Goal: Information Seeking & Learning: Learn about a topic

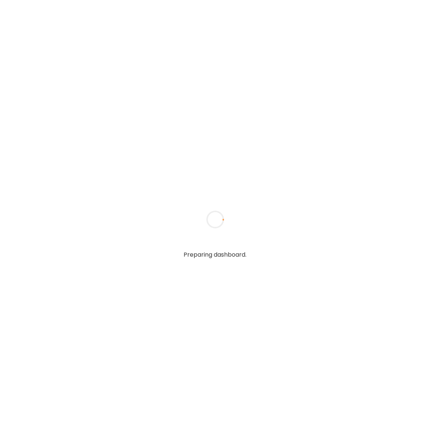
type input "**********"
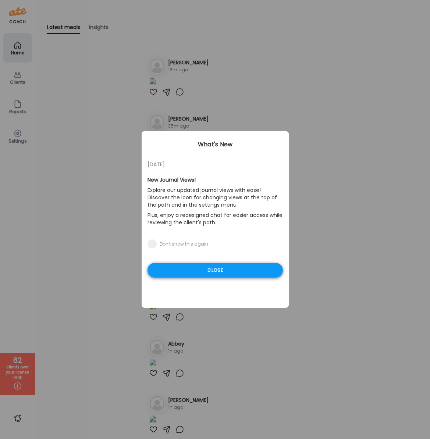
type input "**********"
click at [171, 270] on div "Close" at bounding box center [214, 270] width 135 height 15
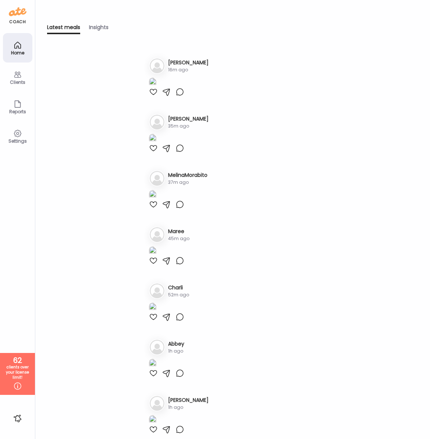
click at [25, 74] on div "Clients" at bounding box center [17, 77] width 29 height 29
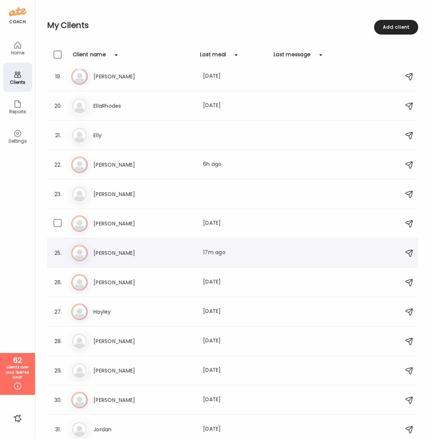
scroll to position [539, 0]
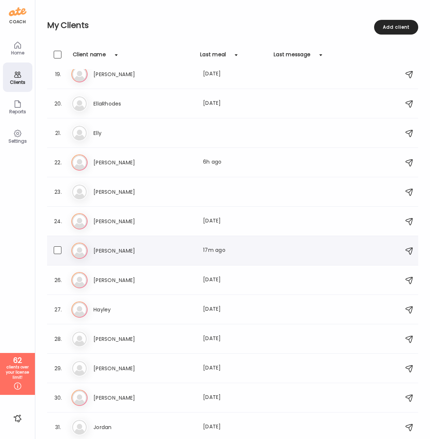
click at [103, 251] on h3 "[PERSON_NAME]" at bounding box center [125, 250] width 65 height 9
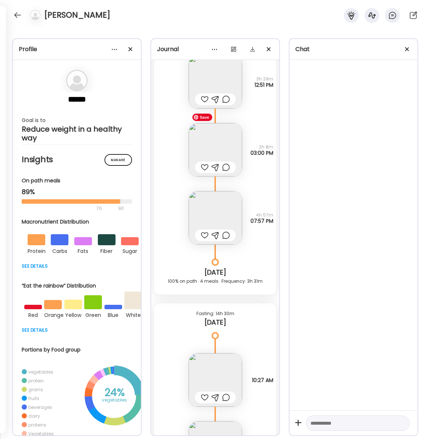
scroll to position [4806, 0]
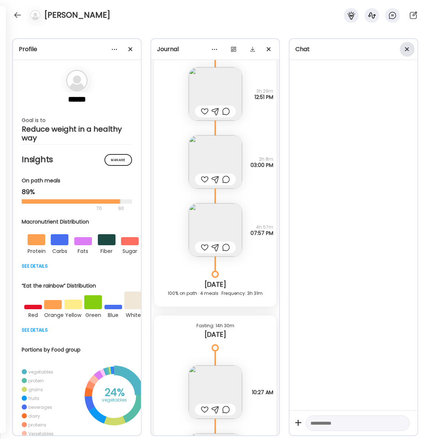
click at [408, 50] on div at bounding box center [407, 49] width 15 height 15
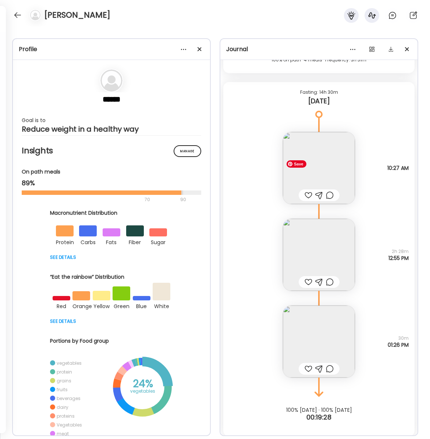
scroll to position [6056, 0]
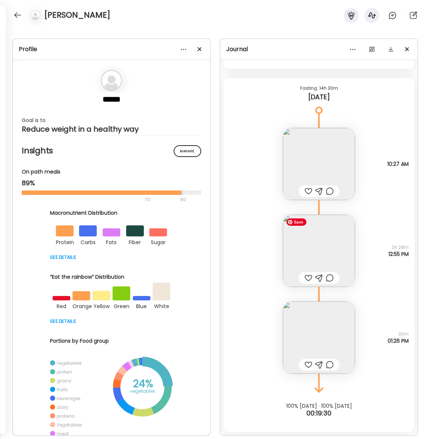
click at [317, 248] on img at bounding box center [319, 251] width 72 height 72
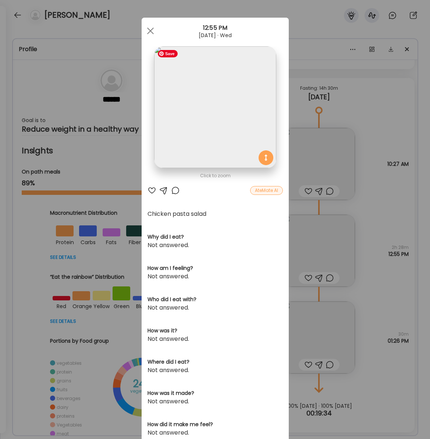
click at [221, 87] on img at bounding box center [215, 107] width 122 height 122
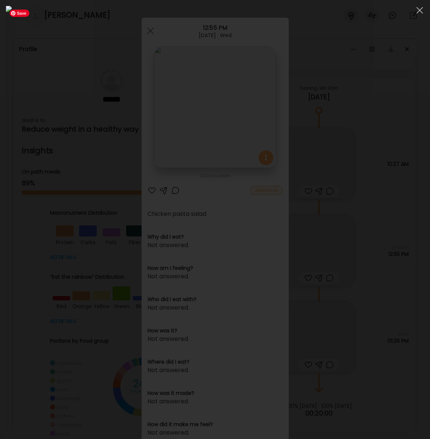
click at [423, 415] on img at bounding box center [215, 219] width 418 height 427
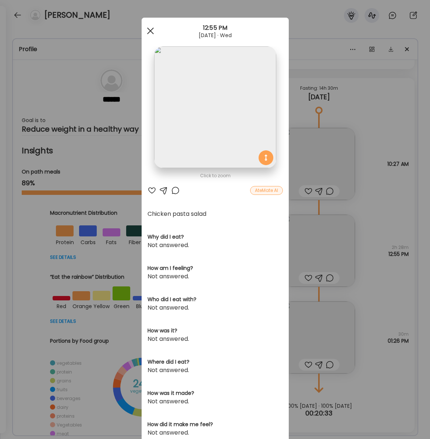
click at [149, 30] on div at bounding box center [150, 31] width 15 height 15
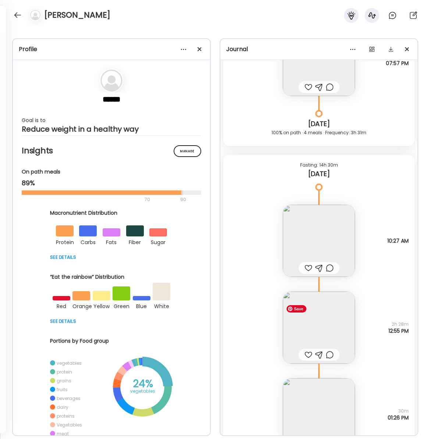
scroll to position [5972, 0]
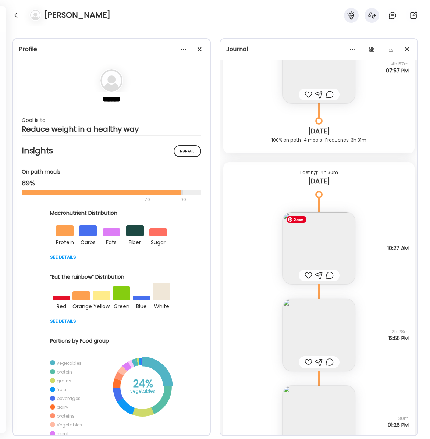
click at [319, 242] on img at bounding box center [319, 248] width 72 height 72
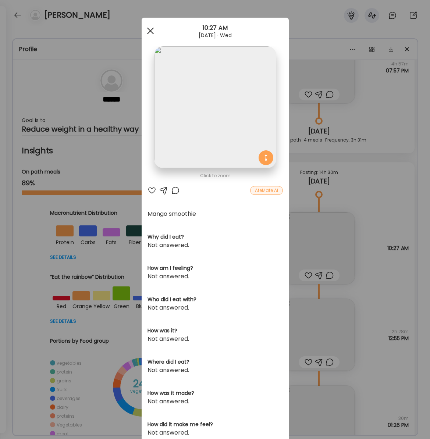
click at [151, 29] on span at bounding box center [150, 31] width 7 height 7
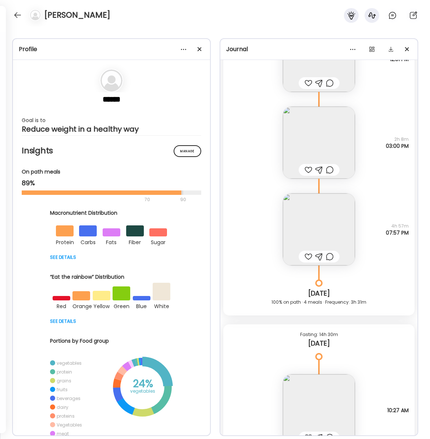
scroll to position [5749, 0]
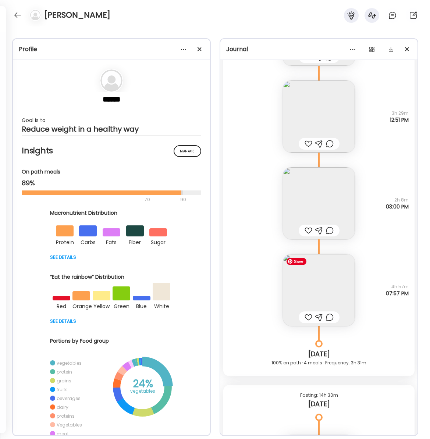
click at [303, 273] on img at bounding box center [319, 290] width 72 height 72
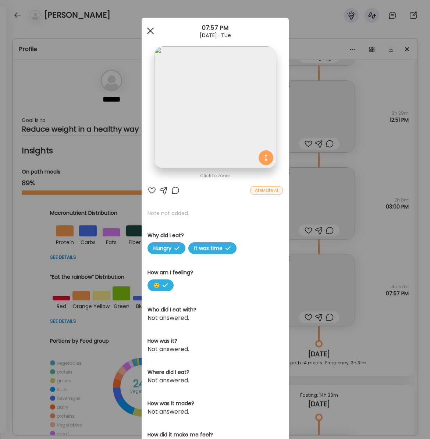
click at [151, 29] on span at bounding box center [150, 31] width 7 height 7
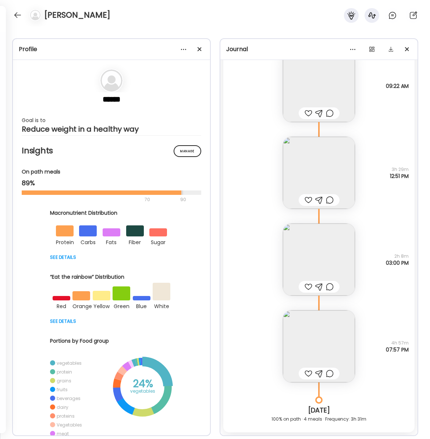
scroll to position [5663, 0]
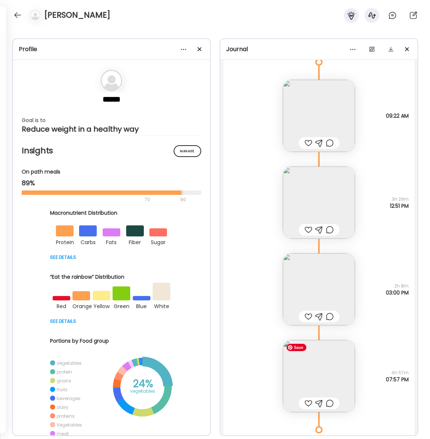
click at [306, 367] on img at bounding box center [319, 376] width 72 height 72
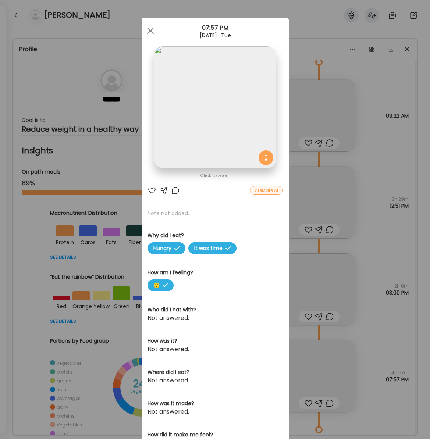
click at [150, 32] on div at bounding box center [150, 31] width 15 height 15
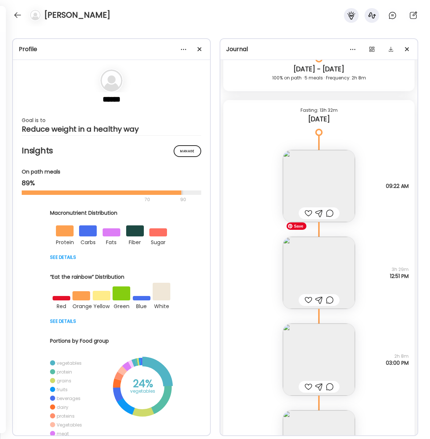
scroll to position [5591, 0]
click at [328, 161] on img at bounding box center [319, 187] width 72 height 72
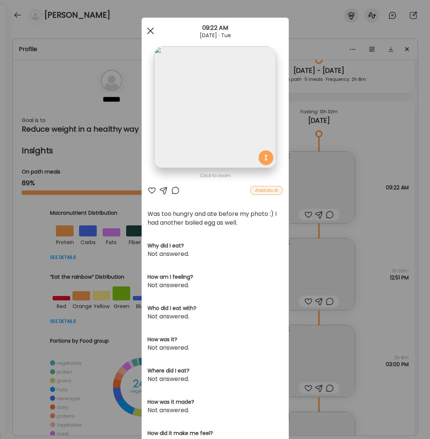
click at [148, 29] on div at bounding box center [150, 31] width 15 height 15
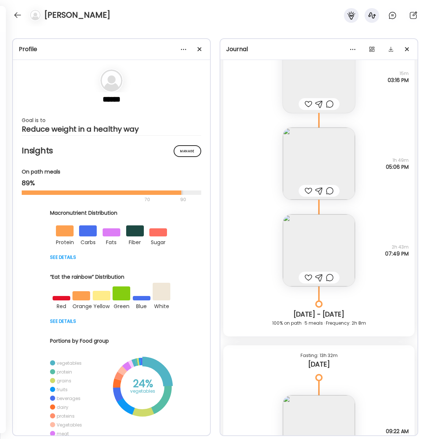
scroll to position [5335, 0]
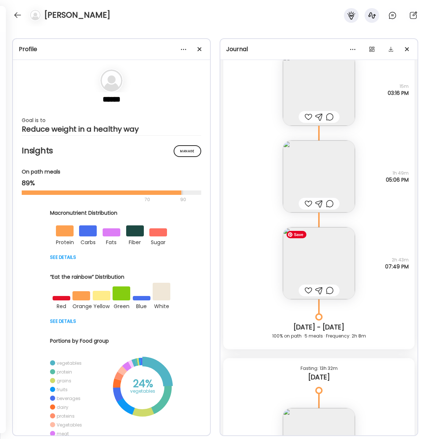
click at [307, 266] on img at bounding box center [319, 263] width 72 height 72
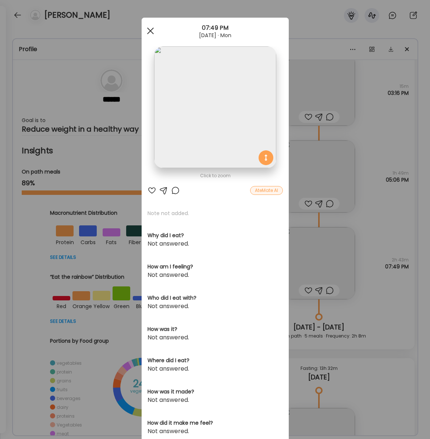
click at [147, 28] on span at bounding box center [150, 31] width 7 height 7
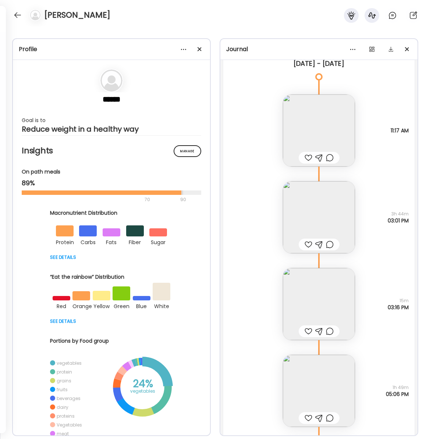
scroll to position [5119, 0]
click at [299, 216] on img at bounding box center [319, 218] width 72 height 72
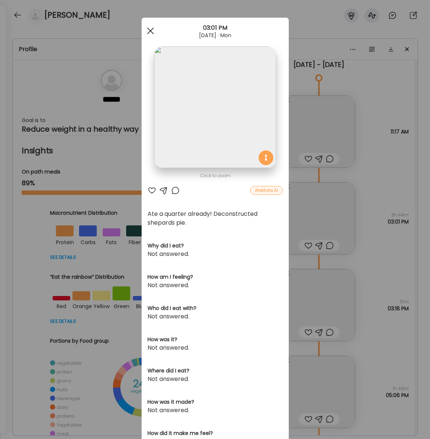
click at [150, 32] on div at bounding box center [150, 31] width 15 height 15
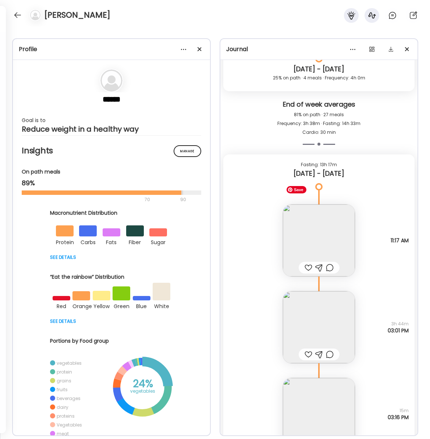
scroll to position [5003, 0]
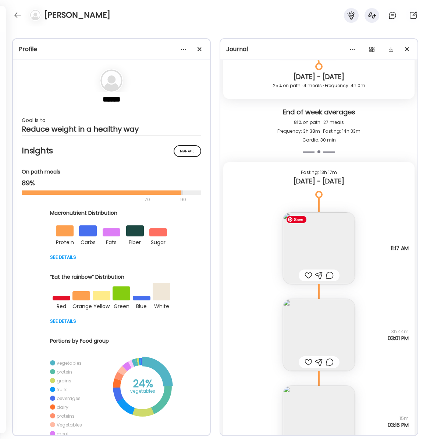
click at [307, 239] on img at bounding box center [319, 248] width 72 height 72
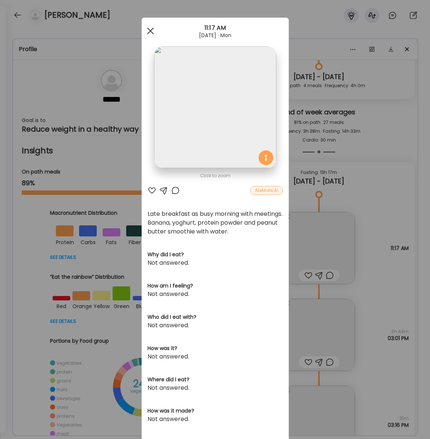
click at [149, 35] on div at bounding box center [150, 31] width 15 height 15
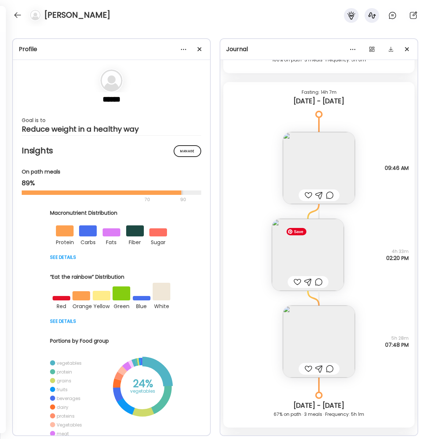
scroll to position [4230, 0]
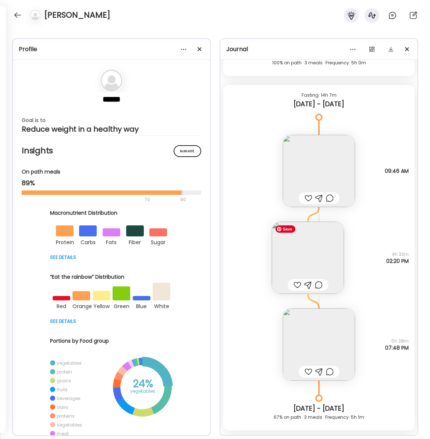
click at [292, 245] on img at bounding box center [308, 258] width 72 height 72
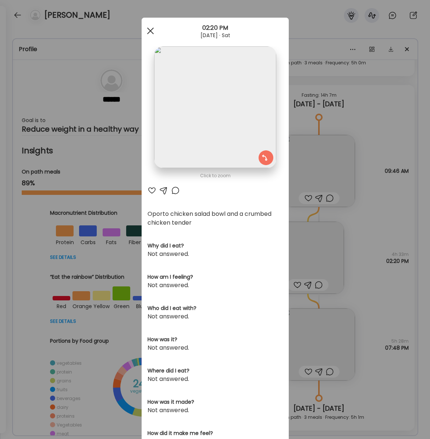
click at [150, 29] on div at bounding box center [150, 31] width 15 height 15
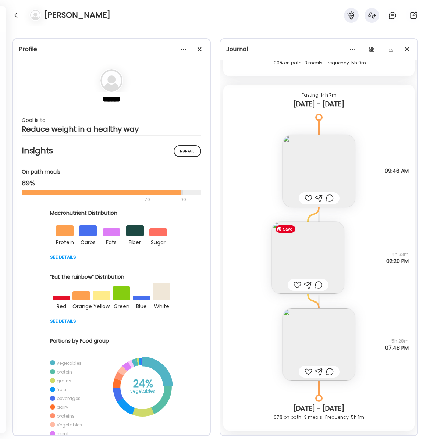
click at [320, 255] on img at bounding box center [308, 258] width 72 height 72
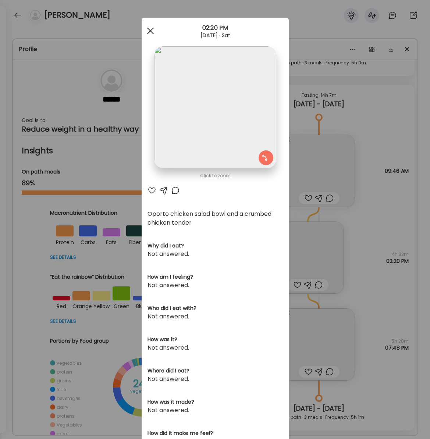
click at [150, 28] on div at bounding box center [150, 31] width 15 height 15
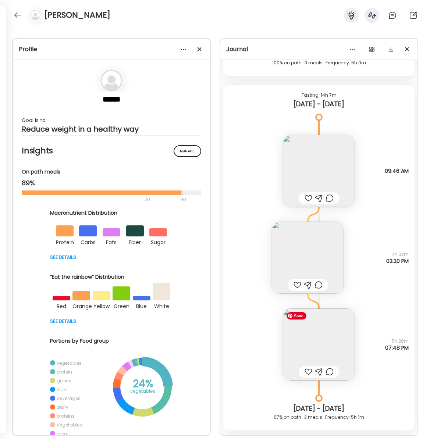
click at [304, 339] on img at bounding box center [319, 344] width 72 height 72
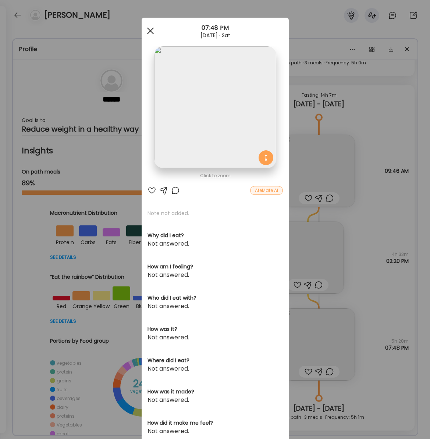
click at [154, 36] on div at bounding box center [150, 31] width 15 height 15
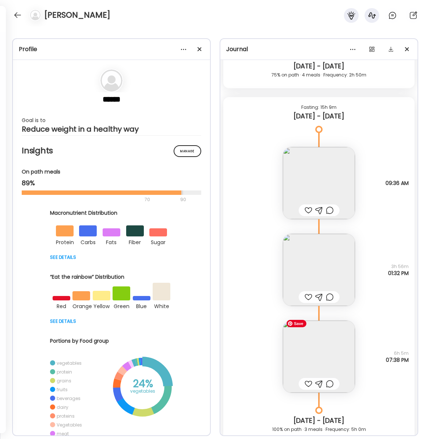
scroll to position [3865, 0]
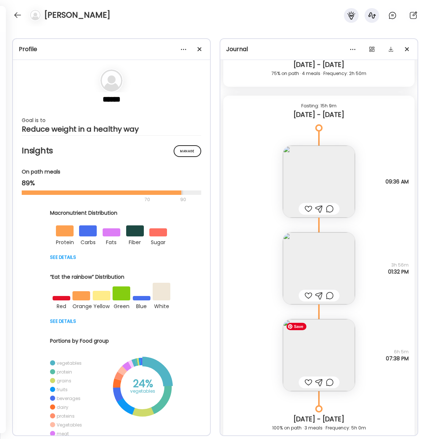
click at [313, 342] on img at bounding box center [319, 355] width 72 height 72
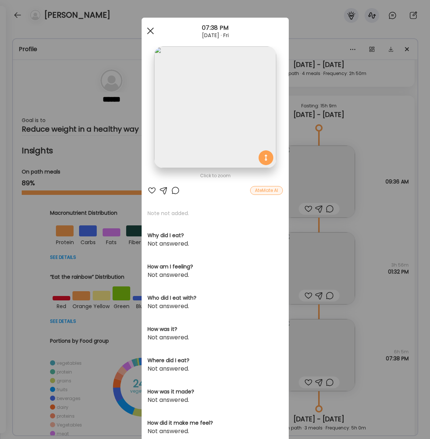
click at [151, 33] on div at bounding box center [150, 31] width 15 height 15
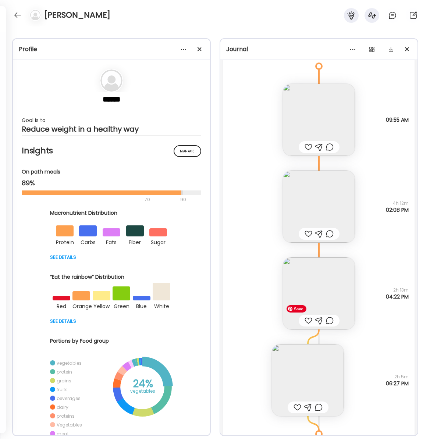
scroll to position [3486, 0]
click at [308, 382] on img at bounding box center [308, 379] width 72 height 72
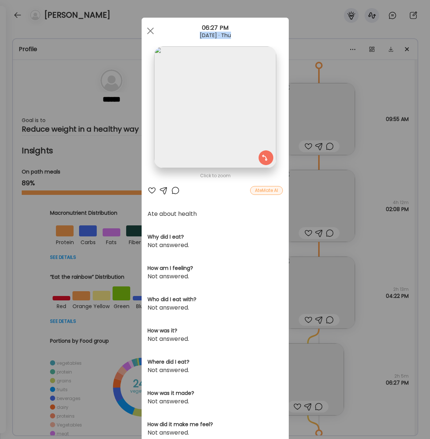
drag, startPoint x: 153, startPoint y: 34, endPoint x: 163, endPoint y: 37, distance: 11.1
click at [163, 38] on div "Ate Coach Dashboard 06:27 PM [DATE] · Thu" at bounding box center [215, 31] width 147 height 26
click at [148, 28] on div at bounding box center [150, 31] width 15 height 15
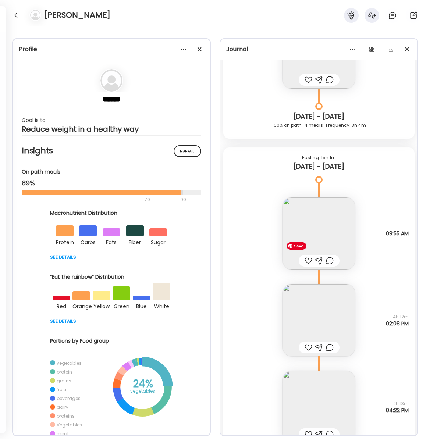
scroll to position [3365, 0]
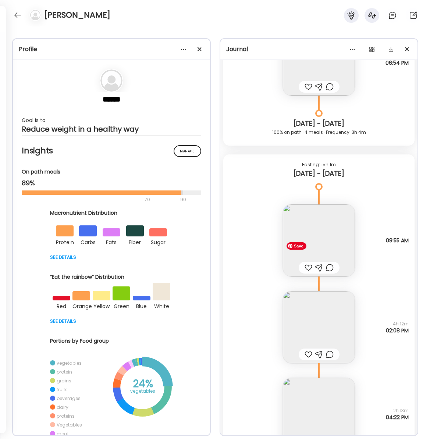
click at [321, 247] on img at bounding box center [319, 240] width 72 height 72
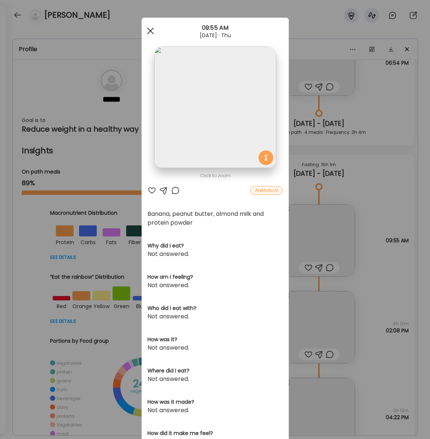
click at [151, 30] on span at bounding box center [150, 31] width 7 height 7
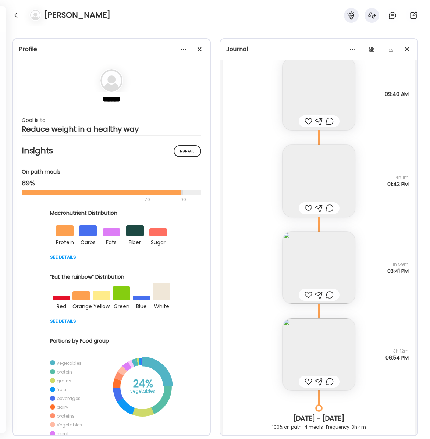
scroll to position [3039, 0]
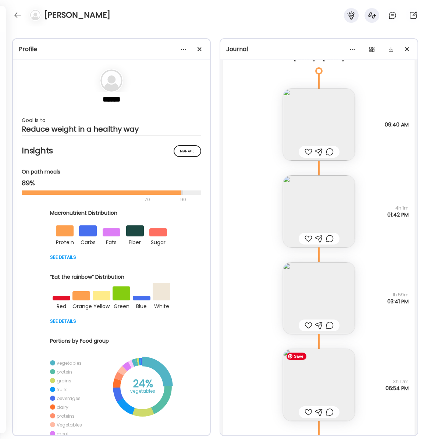
click at [307, 364] on img at bounding box center [319, 385] width 72 height 72
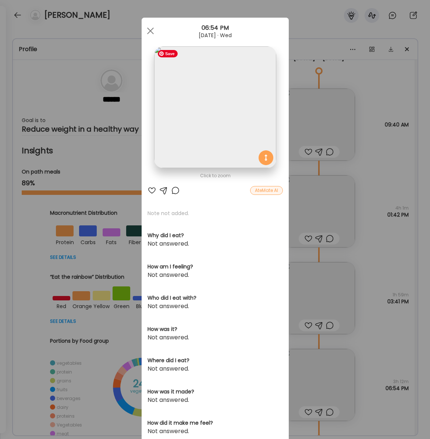
click at [172, 104] on img at bounding box center [215, 107] width 122 height 122
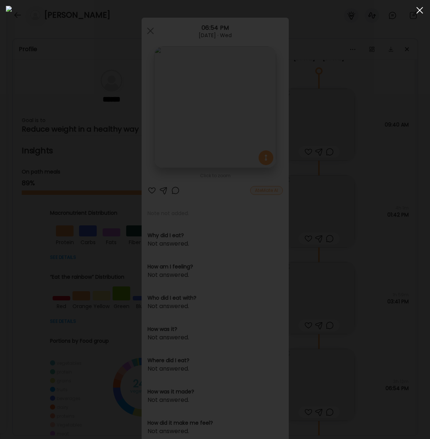
click at [418, 12] on span at bounding box center [419, 10] width 7 height 7
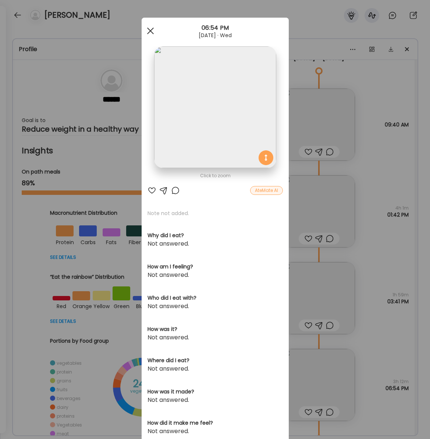
click at [149, 31] on span at bounding box center [150, 31] width 7 height 7
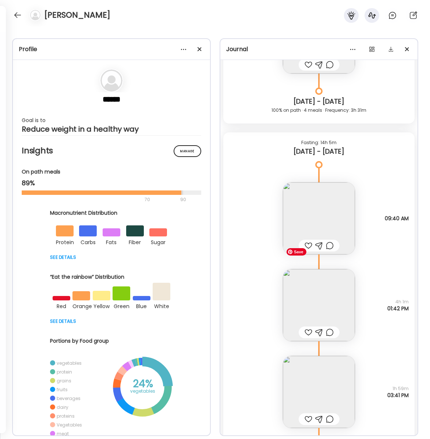
scroll to position [2943, 0]
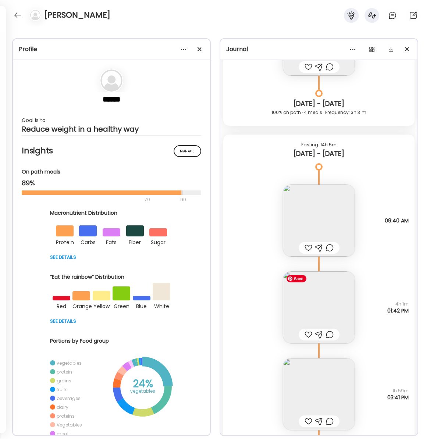
click at [341, 289] on img at bounding box center [319, 307] width 72 height 72
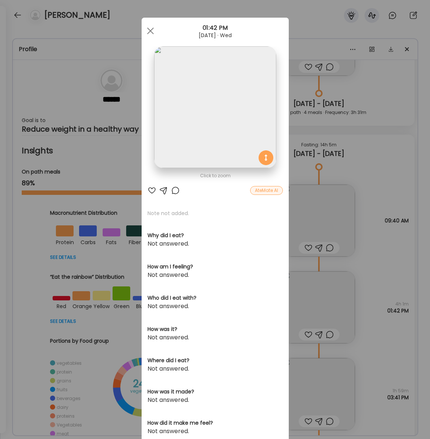
click at [147, 31] on div at bounding box center [150, 31] width 15 height 15
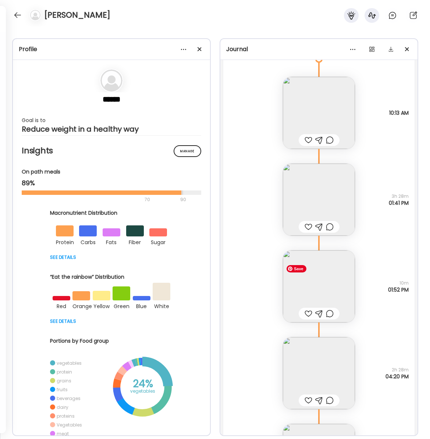
scroll to position [1995, 0]
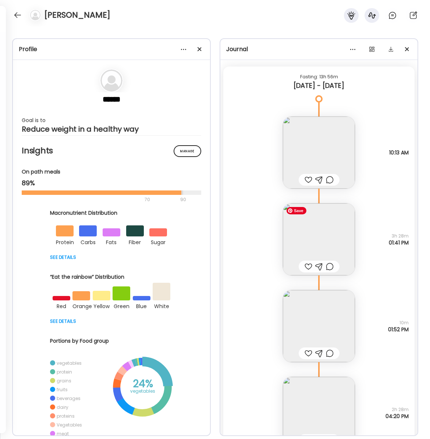
click at [329, 233] on img at bounding box center [319, 239] width 72 height 72
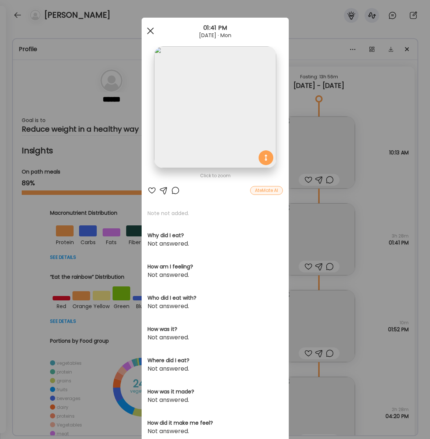
click at [151, 30] on span at bounding box center [150, 31] width 7 height 7
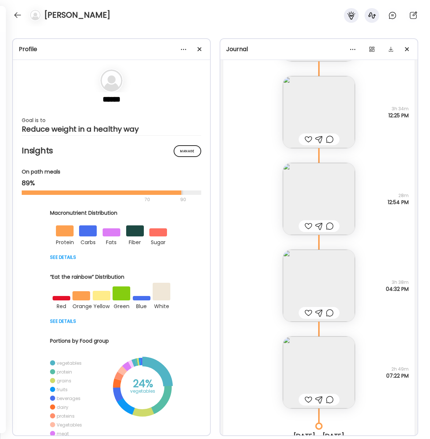
scroll to position [138, 0]
